Goal: Obtain resource: Download file/media

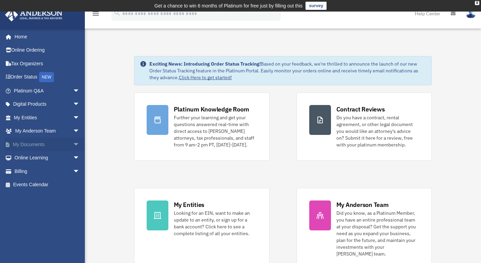
click at [73, 145] on span "arrow_drop_down" at bounding box center [80, 144] width 14 height 14
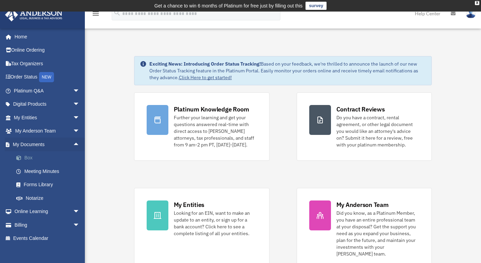
click at [26, 157] on link "Box" at bounding box center [49, 158] width 80 height 14
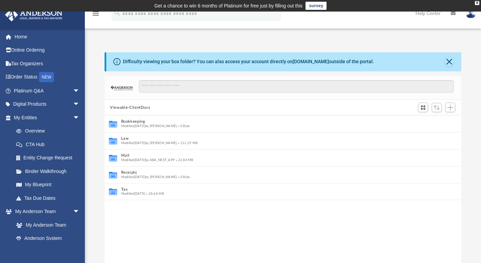
scroll to position [5, 5]
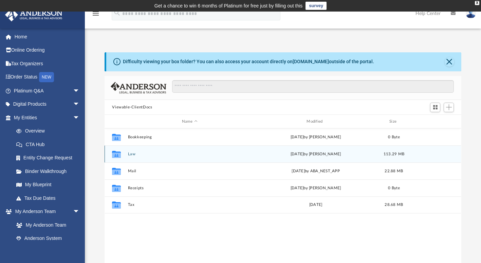
click at [132, 155] on button "Law" at bounding box center [189, 154] width 123 height 4
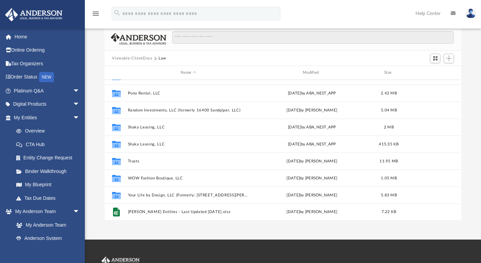
scroll to position [50, 0]
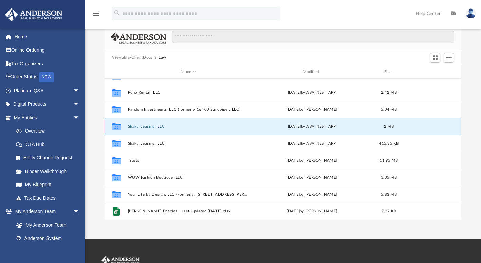
click at [141, 124] on button "Shaka Leasing, LLC" at bounding box center [188, 126] width 121 height 4
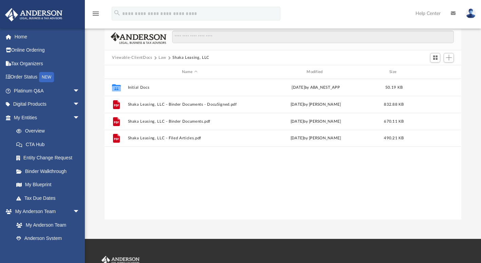
click at [162, 56] on button "Law" at bounding box center [162, 58] width 8 height 6
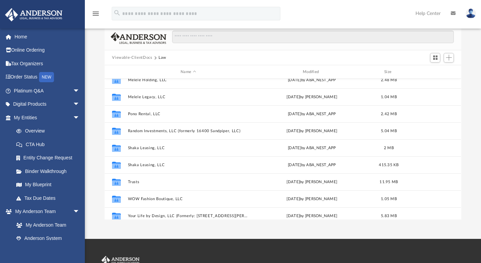
scroll to position [424, 0]
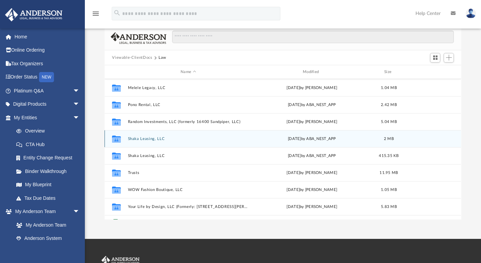
click at [145, 137] on button "Shaka Leasing, LLC" at bounding box center [188, 138] width 121 height 4
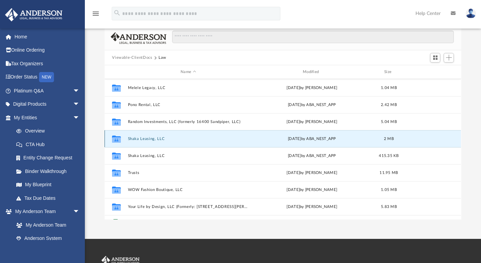
click at [145, 137] on button "Shaka Leasing, LLC" at bounding box center [188, 138] width 121 height 4
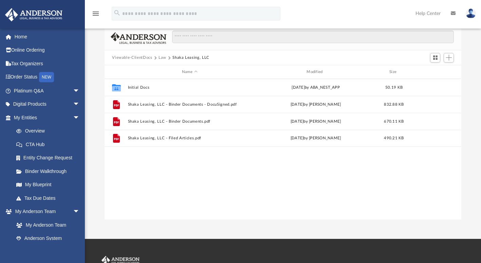
scroll to position [0, 0]
click at [162, 58] on button "Law" at bounding box center [162, 58] width 8 height 6
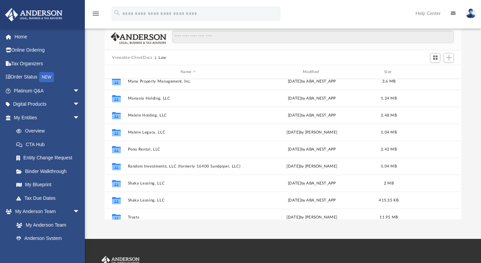
scroll to position [436, 0]
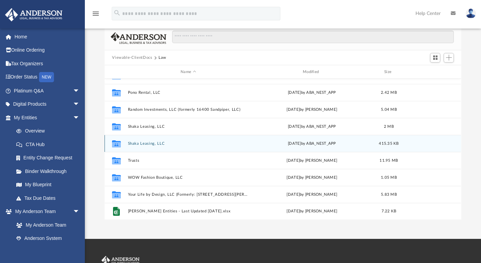
click at [139, 143] on button "Shaka Leasing, LLC" at bounding box center [188, 143] width 121 height 4
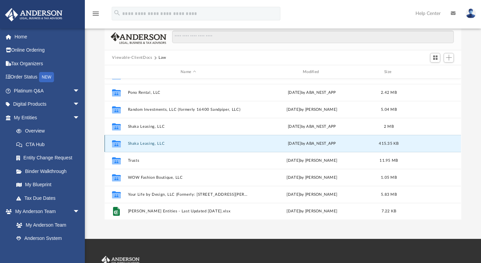
click at [140, 142] on button "Shaka Leasing, LLC" at bounding box center [188, 143] width 121 height 4
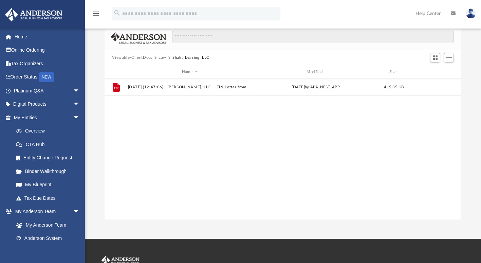
scroll to position [0, 0]
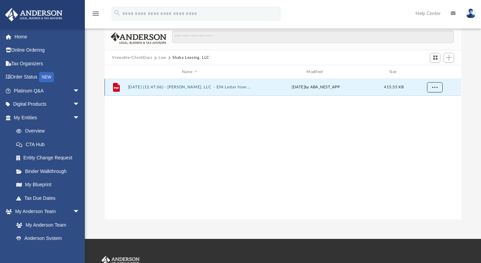
click at [435, 87] on span "More options" at bounding box center [434, 87] width 5 height 4
click at [160, 57] on button "Law" at bounding box center [162, 58] width 8 height 6
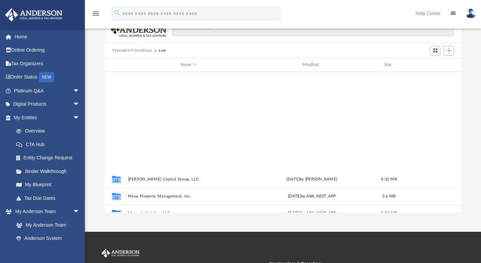
scroll to position [436, 0]
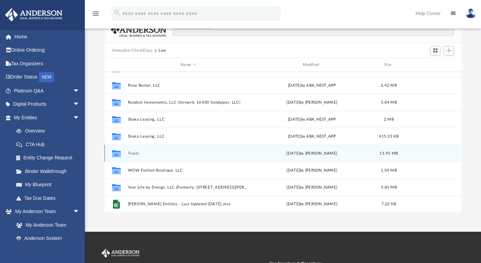
click at [133, 154] on button "Trusts" at bounding box center [188, 153] width 121 height 4
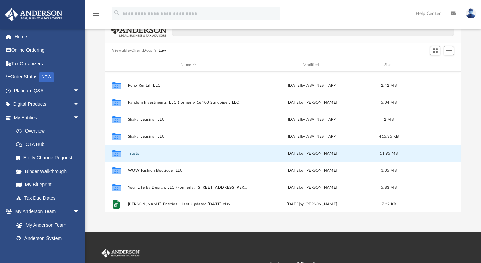
click at [135, 154] on button "Trusts" at bounding box center [188, 153] width 121 height 4
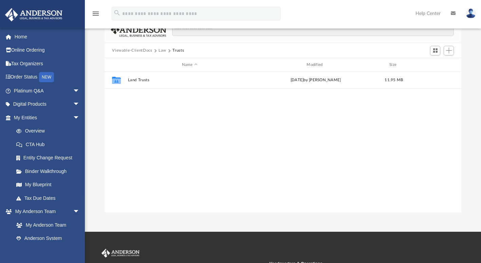
scroll to position [0, 0]
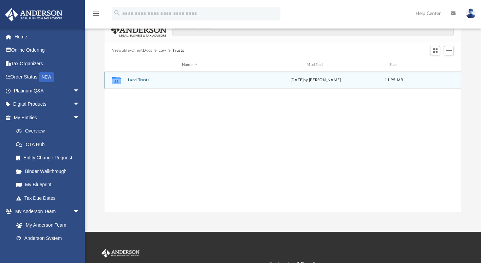
click at [138, 84] on div "Collaborated Folder Land Trusts [DATE] by [PERSON_NAME] 11.95 MB" at bounding box center [282, 80] width 356 height 17
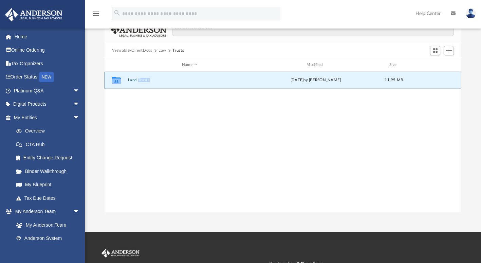
drag, startPoint x: 138, startPoint y: 84, endPoint x: 137, endPoint y: 78, distance: 5.5
click at [137, 78] on div "Collaborated Folder Land Trusts [DATE] by [PERSON_NAME] 11.95 MB" at bounding box center [282, 80] width 356 height 17
click at [137, 78] on button "Land Trusts" at bounding box center [189, 80] width 123 height 4
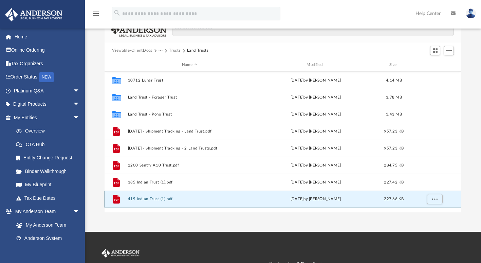
click at [149, 198] on button "419 Indian Trust (1).pdf" at bounding box center [189, 199] width 123 height 4
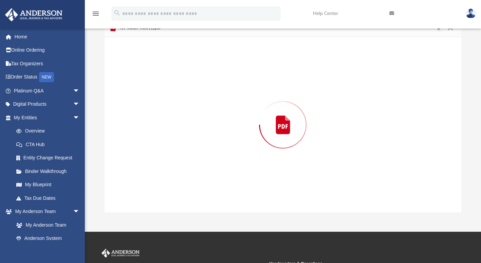
click at [149, 198] on div "Preview" at bounding box center [282, 124] width 356 height 175
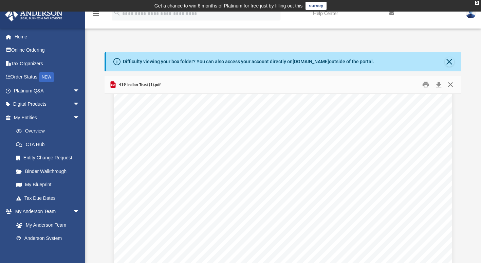
click at [447, 86] on button "Close" at bounding box center [450, 84] width 12 height 11
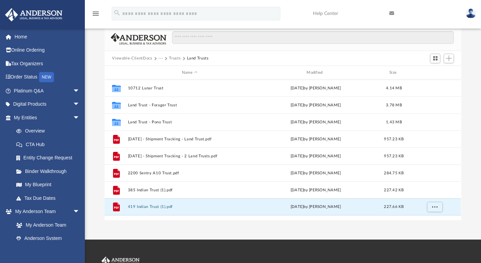
scroll to position [48, 0]
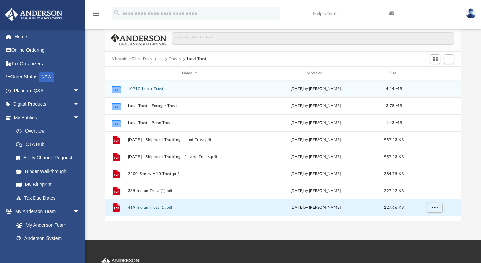
click at [138, 89] on button "10712 Lunar Trust" at bounding box center [189, 88] width 123 height 4
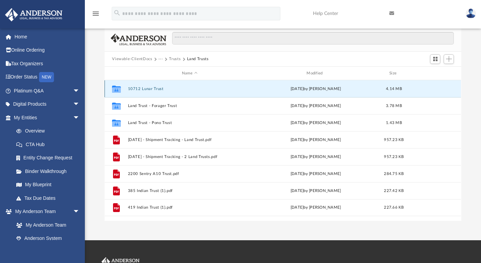
click at [140, 89] on button "10712 Lunar Trust" at bounding box center [189, 88] width 123 height 4
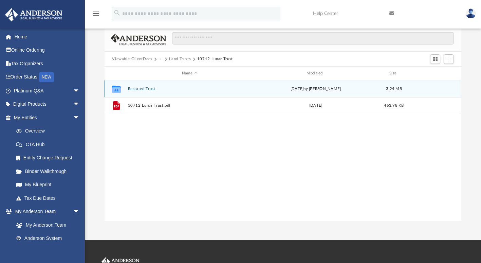
click at [146, 89] on button "Restated Trust" at bounding box center [189, 88] width 123 height 4
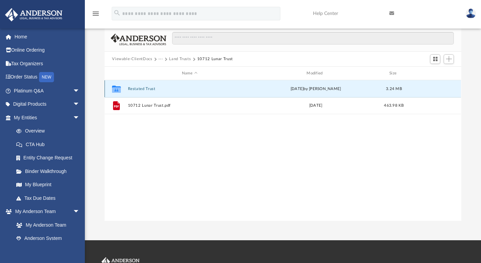
click at [147, 89] on button "Restated Trust" at bounding box center [189, 88] width 123 height 4
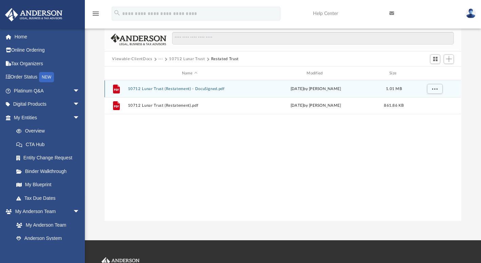
click at [160, 88] on button "10712 Lunar Trust (Restatement) - DocuSigned.pdf" at bounding box center [189, 88] width 123 height 4
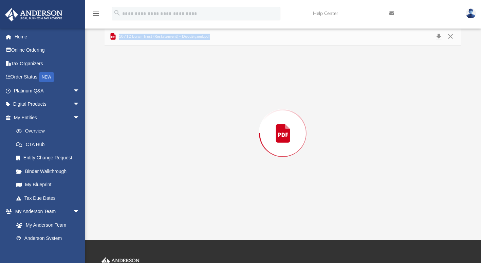
click at [159, 91] on div "Preview" at bounding box center [282, 132] width 356 height 175
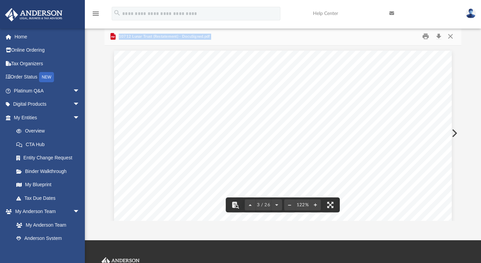
scroll to position [894, 0]
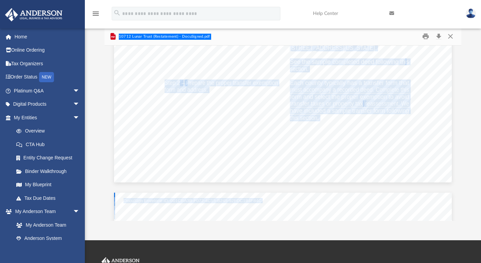
scroll to position [1646, 0]
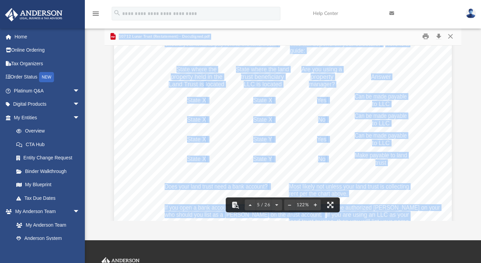
click at [423, 131] on div "Land Trust FAQs Should your tenants pay rent to the land trust? This will depen…" at bounding box center [282, 189] width 337 height 437
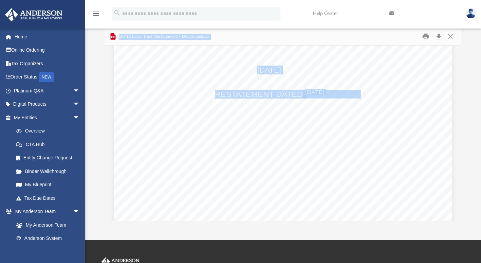
scroll to position [3710, 0]
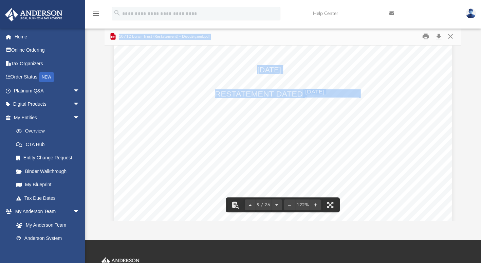
click at [420, 120] on div "THE 10712 LUNAR TRUST [DATE] RESTATEMENT DATED ______________ DocuSign Envelope…" at bounding box center [282, 133] width 337 height 437
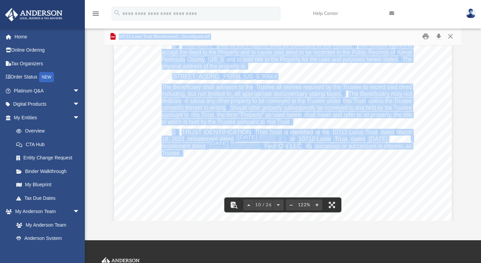
scroll to position [4158, 0]
click at [422, 150] on div "10712 Lunar Trust Page 1 of 1 4 The 10712 Lunar Trust THIS AMENDED AND RESTATED…" at bounding box center [282, 133] width 337 height 437
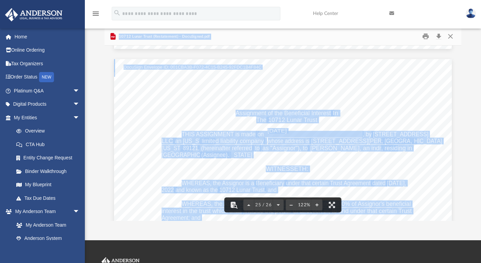
scroll to position [10716, 0]
click at [452, 35] on button "Close" at bounding box center [450, 36] width 12 height 11
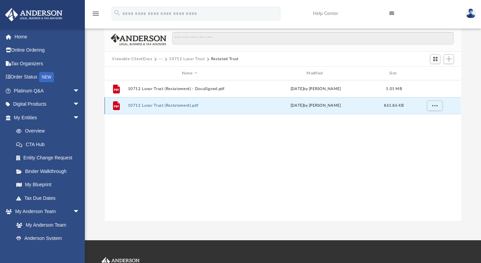
click at [180, 105] on button "10712 Lunar Trust (Restatement).pdf" at bounding box center [189, 105] width 123 height 4
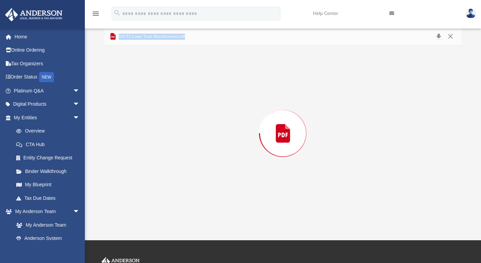
click at [180, 105] on div "Preview" at bounding box center [282, 132] width 356 height 175
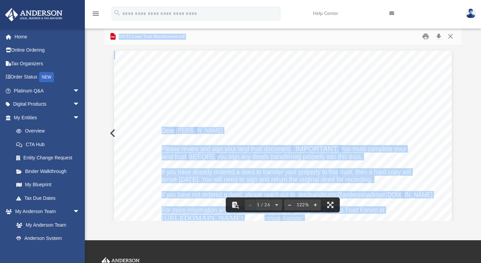
drag, startPoint x: 180, startPoint y: 105, endPoint x: 157, endPoint y: 112, distance: 24.0
click at [453, 39] on button "Close" at bounding box center [450, 36] width 12 height 11
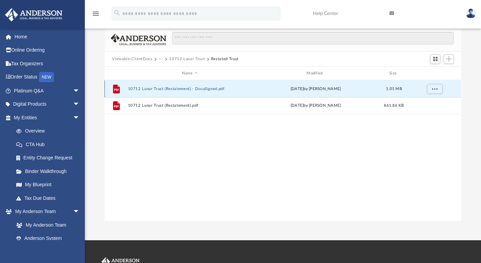
click at [211, 90] on button "10712 Lunar Trust (Restatement) - DocuSigned.pdf" at bounding box center [189, 88] width 123 height 4
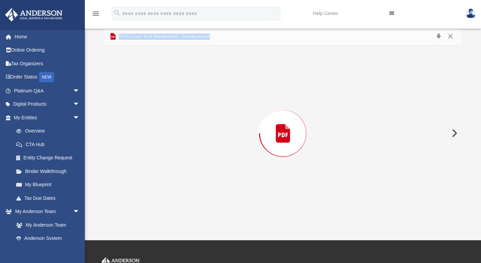
scroll to position [10725, 0]
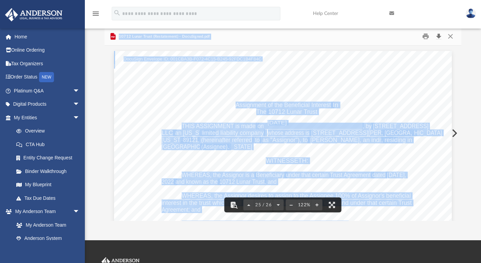
click at [436, 38] on button "Download" at bounding box center [438, 36] width 12 height 11
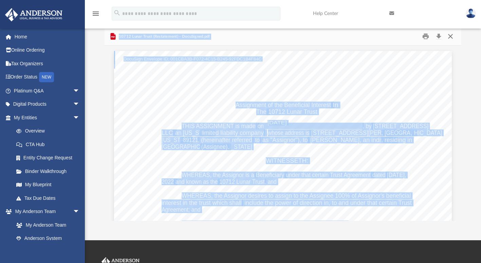
click at [452, 38] on button "Close" at bounding box center [450, 36] width 12 height 11
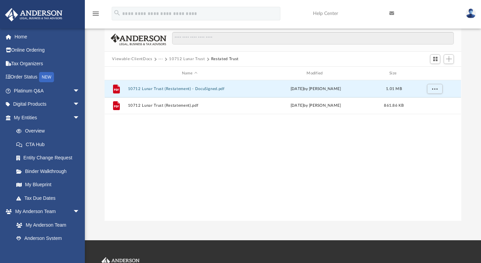
click at [160, 60] on button "···" at bounding box center [160, 59] width 4 height 6
click at [175, 92] on li "Land Trusts" at bounding box center [172, 92] width 21 height 7
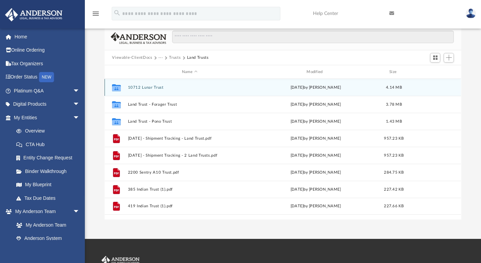
scroll to position [49, 0]
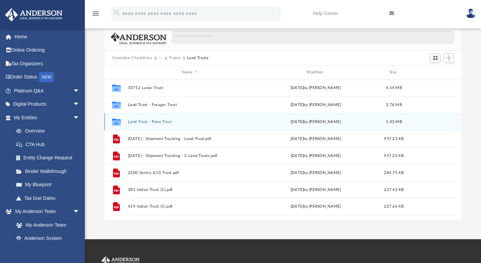
click at [161, 122] on button "Land Trust - Pono Trust" at bounding box center [189, 121] width 123 height 4
click at [163, 122] on button "Land Trust - Pono Trust" at bounding box center [189, 121] width 123 height 4
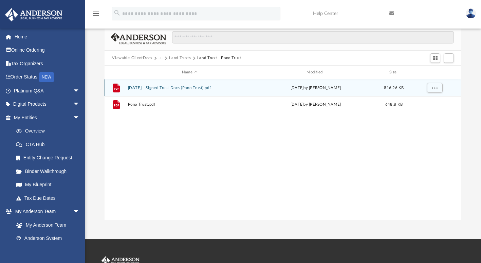
click at [165, 85] on button "[DATE] - Signed Trust Docs (Pono Trust).pdf" at bounding box center [189, 87] width 123 height 4
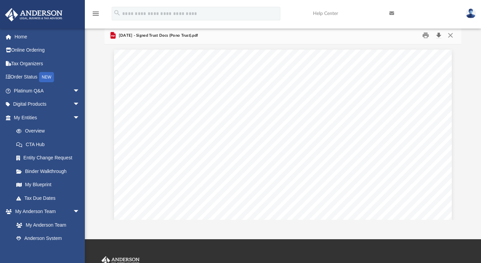
click at [438, 36] on button "Download" at bounding box center [438, 35] width 12 height 11
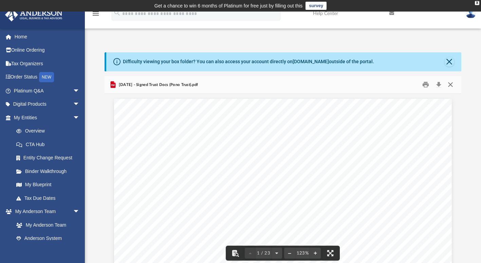
click at [451, 84] on button "Close" at bounding box center [450, 84] width 12 height 11
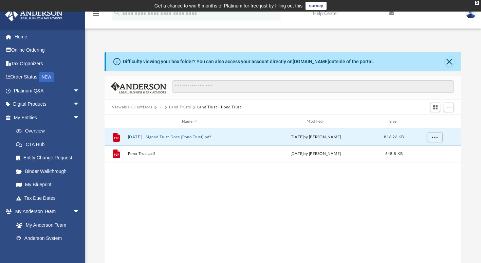
click at [159, 107] on button "···" at bounding box center [160, 107] width 4 height 6
click at [164, 120] on li "Law" at bounding box center [167, 118] width 11 height 7
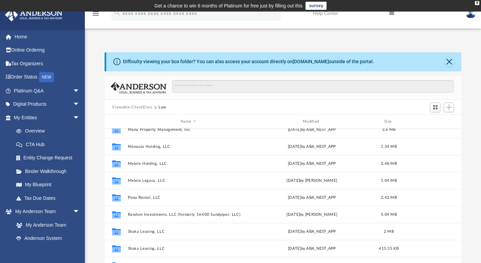
scroll to position [381, 0]
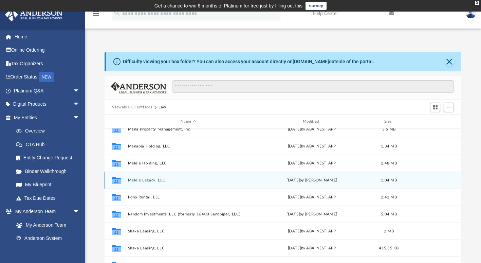
click at [141, 181] on button "Melele Legacy, LLC" at bounding box center [188, 180] width 121 height 4
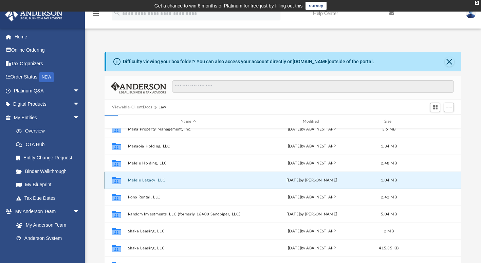
scroll to position [0, 0]
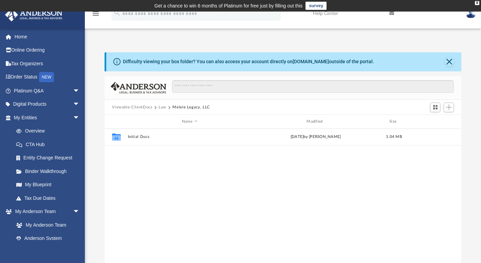
click at [136, 182] on div "Collaborated Folder Initial Docs [DATE] by [PERSON_NAME] 1.04 MB" at bounding box center [282, 198] width 356 height 141
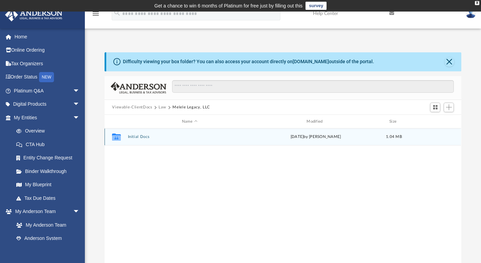
click at [132, 135] on button "Initial Docs" at bounding box center [189, 137] width 123 height 4
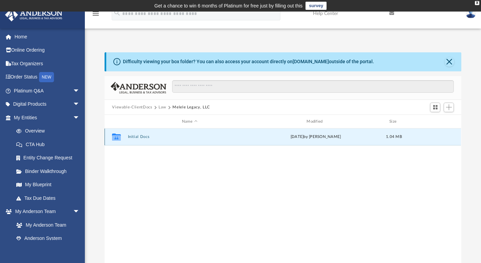
click at [133, 136] on button "Initial Docs" at bounding box center [189, 137] width 123 height 4
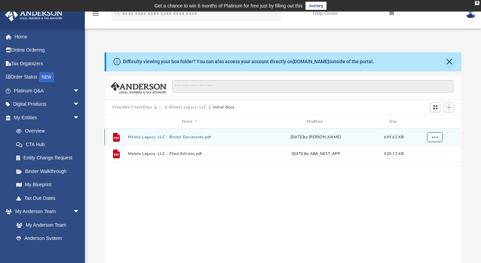
click at [433, 138] on span "More options" at bounding box center [434, 137] width 5 height 4
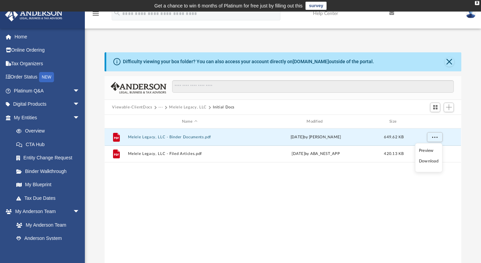
click at [432, 159] on li "Download" at bounding box center [429, 160] width 20 height 7
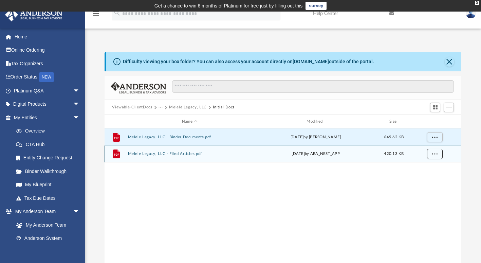
click at [434, 153] on span "More options" at bounding box center [434, 154] width 5 height 4
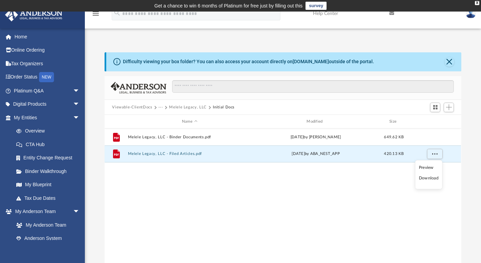
click at [430, 178] on li "Download" at bounding box center [429, 177] width 20 height 7
click at [158, 108] on button "···" at bounding box center [160, 107] width 4 height 6
click at [166, 119] on li "Law" at bounding box center [166, 118] width 8 height 7
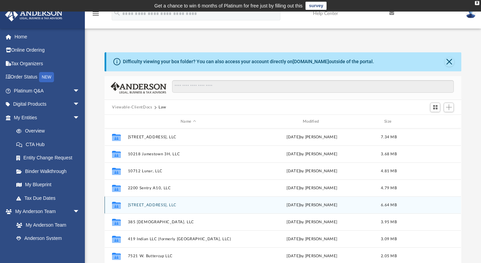
click at [139, 204] on button "[STREET_ADDRESS], LLC" at bounding box center [188, 204] width 121 height 4
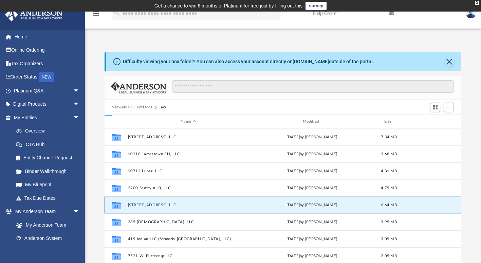
click at [139, 206] on button "[STREET_ADDRESS], LLC" at bounding box center [188, 204] width 121 height 4
